Goal: Task Accomplishment & Management: Use online tool/utility

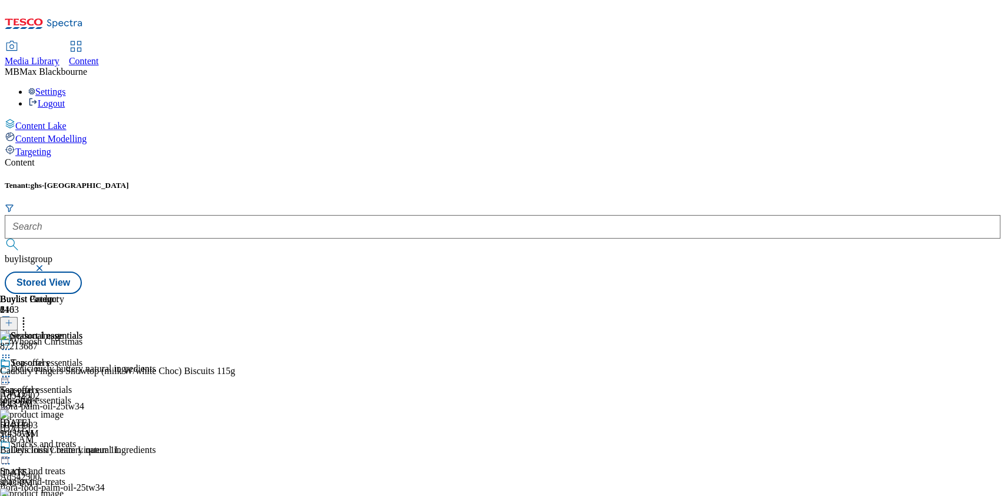
scroll to position [599, 0]
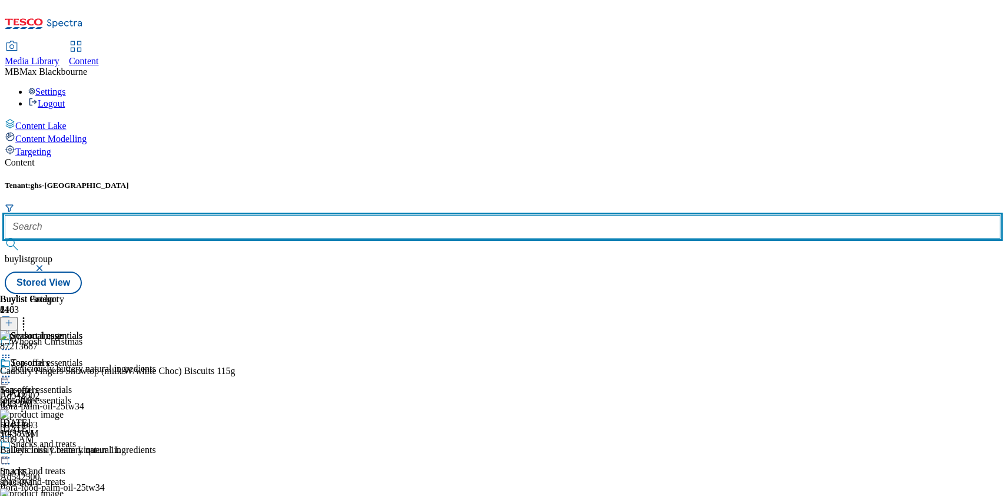
click at [282, 215] on input "text" at bounding box center [503, 227] width 996 height 24
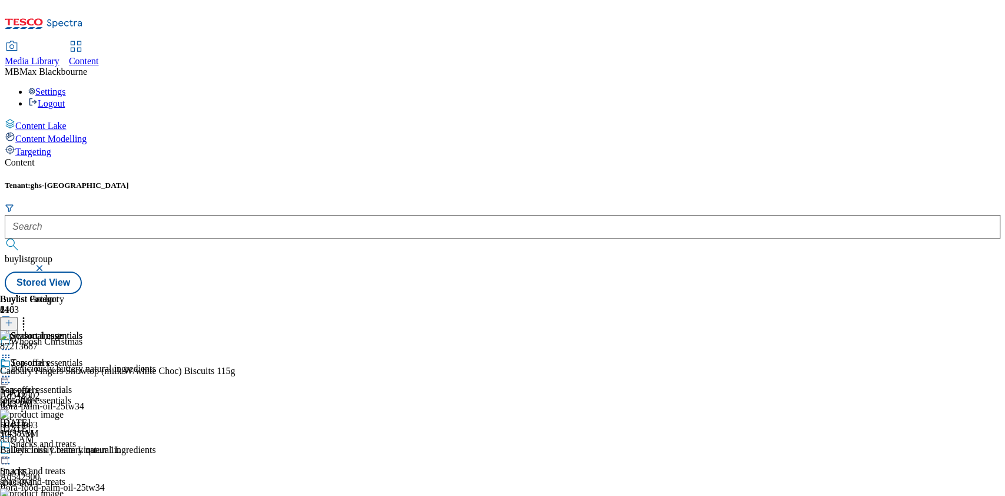
click at [12, 370] on icon at bounding box center [6, 376] width 12 height 12
click at [55, 394] on button "Edit" at bounding box center [39, 401] width 31 height 14
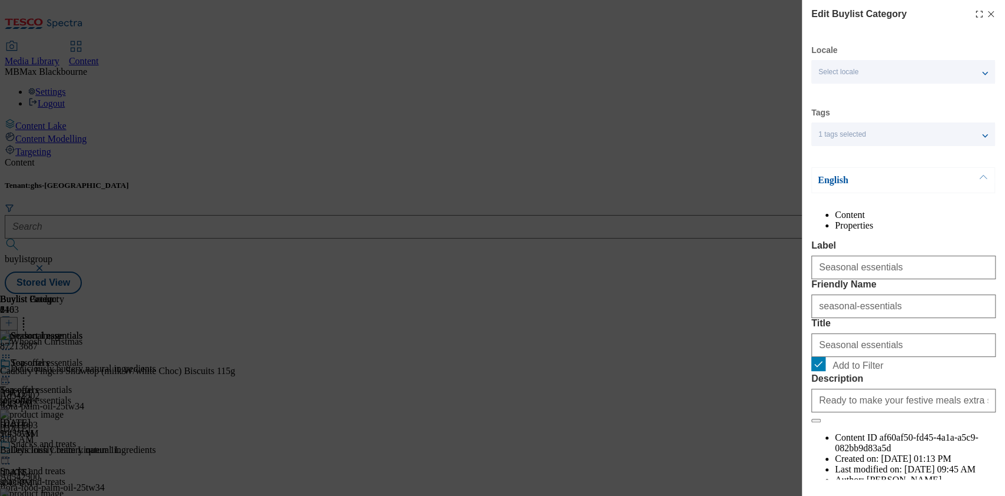
scroll to position [94, 0]
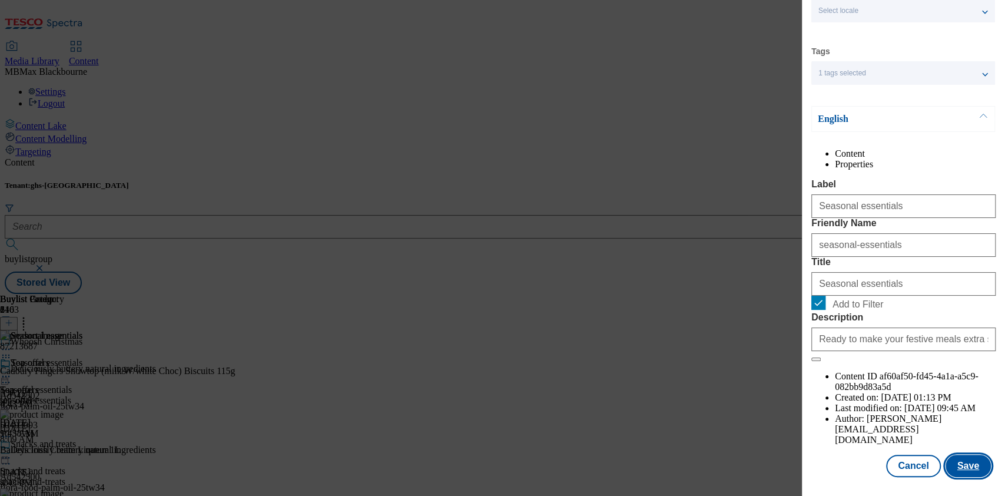
click at [955, 456] on button "Save" at bounding box center [968, 466] width 45 height 22
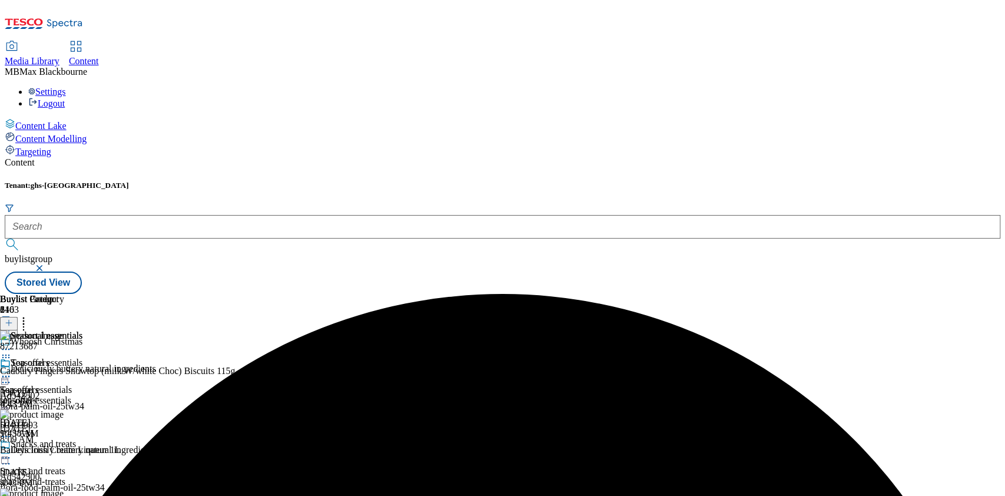
scroll to position [0, 0]
click at [82, 370] on div at bounding box center [41, 377] width 82 height 14
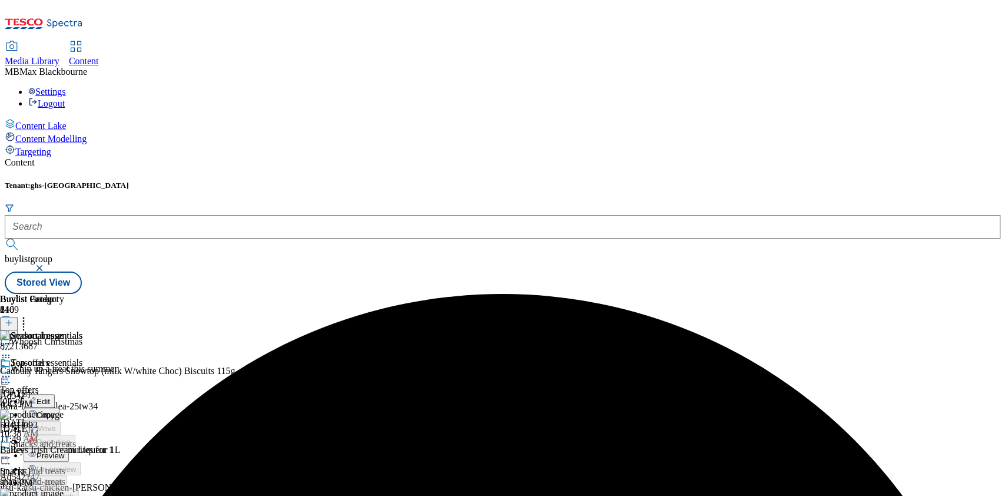
click at [82, 448] on li "Preview" at bounding box center [53, 455] width 59 height 14
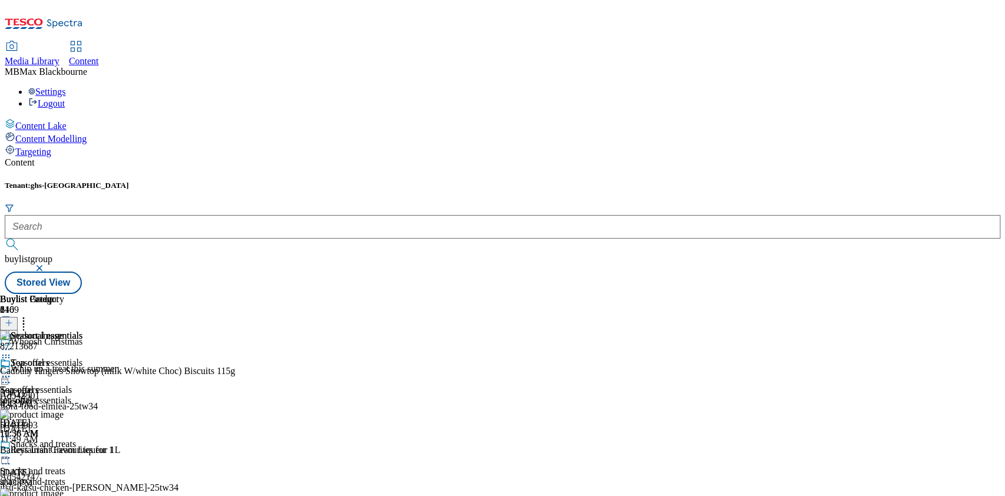
click at [12, 370] on icon at bounding box center [6, 376] width 12 height 12
click at [69, 448] on button "Preview" at bounding box center [46, 455] width 45 height 14
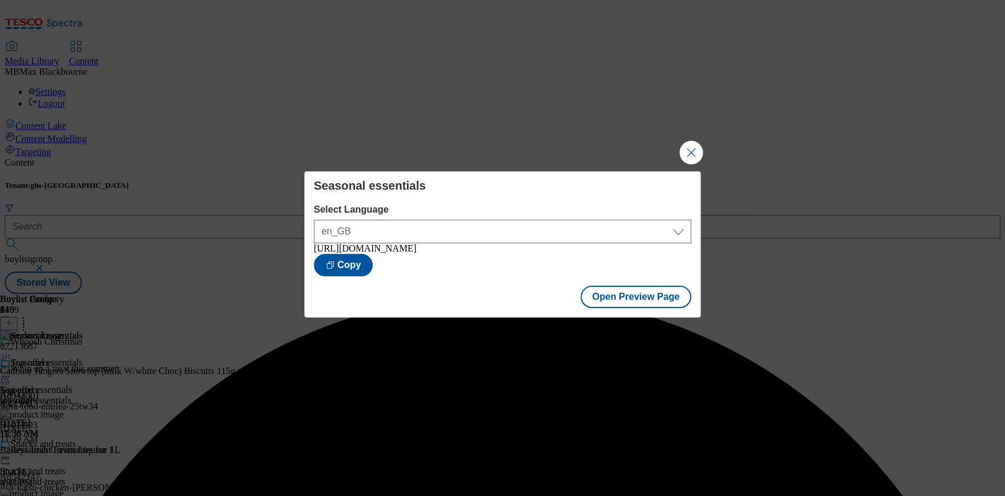
click at [735, 172] on div "Seasonal essentials Select Language en_GB en_GB [URL][DOMAIN_NAME] Copy Open Pr…" at bounding box center [502, 248] width 1005 height 496
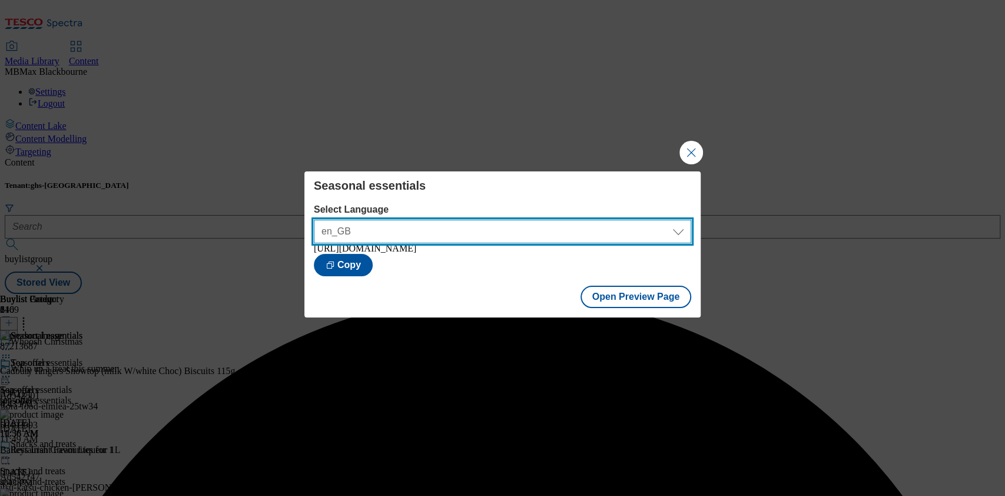
click at [685, 237] on select "en_GB" at bounding box center [502, 232] width 377 height 24
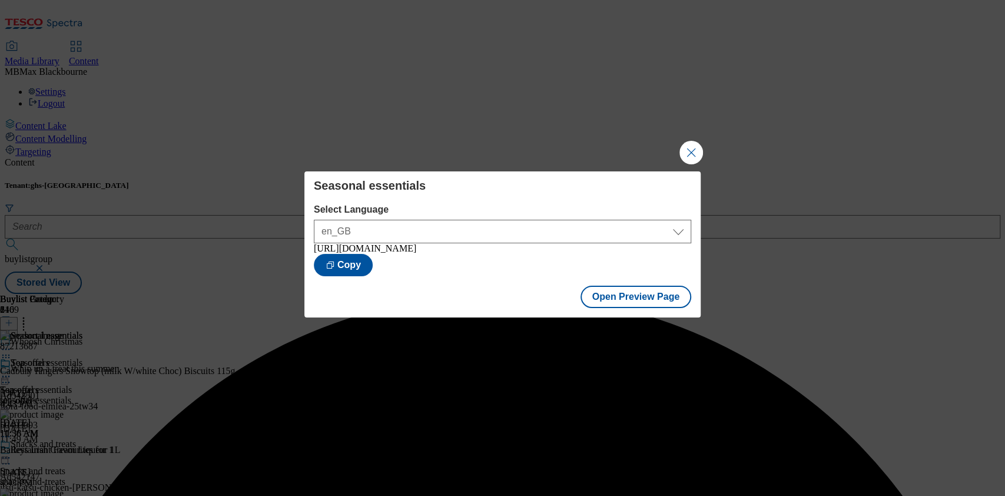
click at [761, 199] on div "Seasonal essentials Select Language en_GB en_GB [URL][DOMAIN_NAME] Copy Open Pr…" at bounding box center [502, 248] width 1005 height 496
click at [694, 156] on button "Close Modal" at bounding box center [692, 153] width 24 height 24
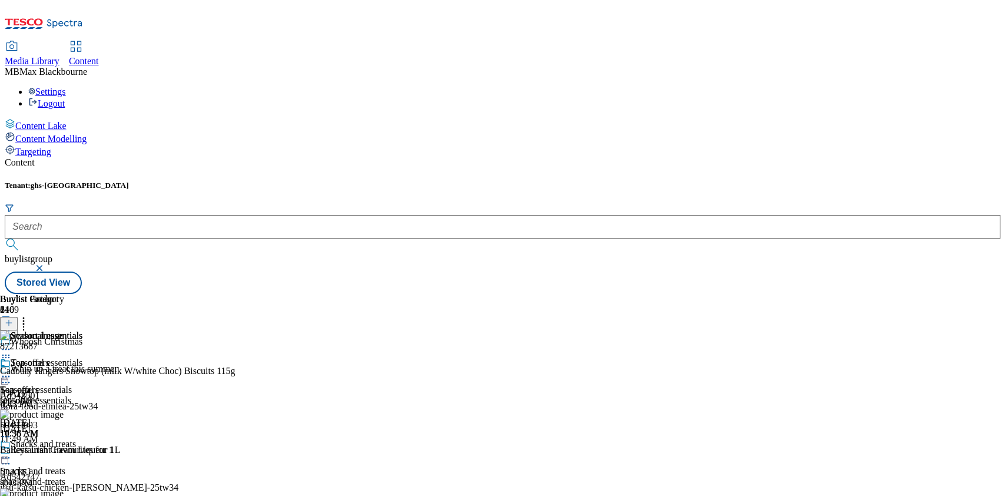
click at [12, 370] on icon at bounding box center [6, 376] width 12 height 12
click at [62, 492] on span "Publish" at bounding box center [50, 496] width 26 height 9
